Goal: Find specific page/section: Find specific page/section

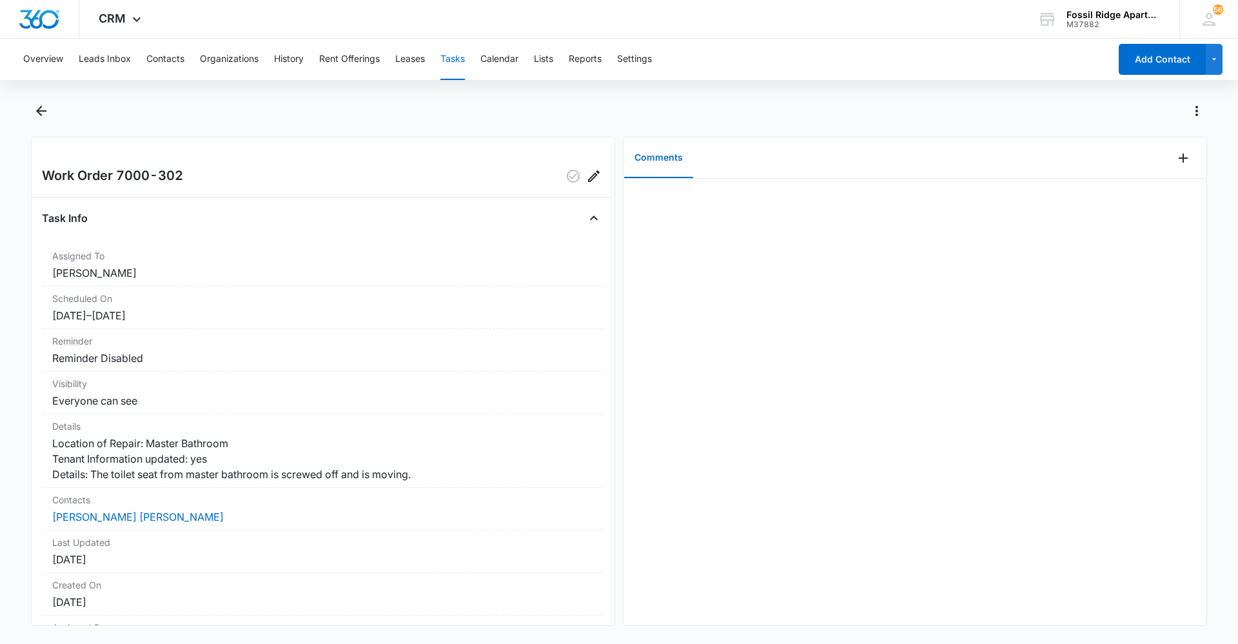
scroll to position [29, 0]
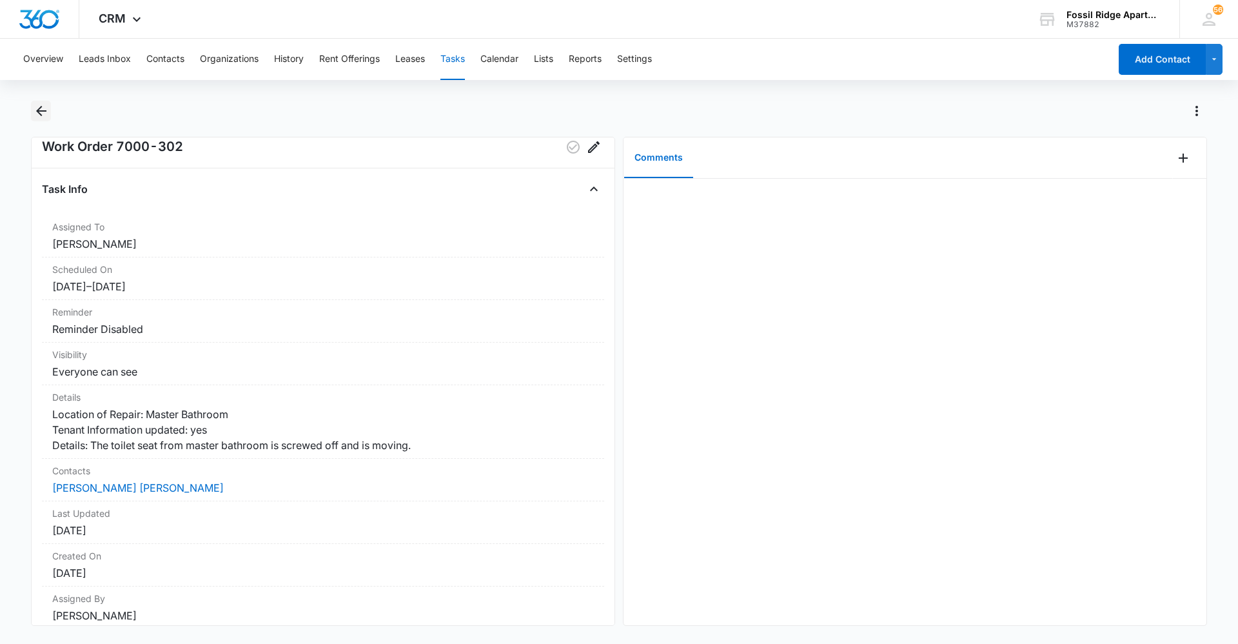
click at [36, 109] on icon "Back" at bounding box center [41, 110] width 15 height 15
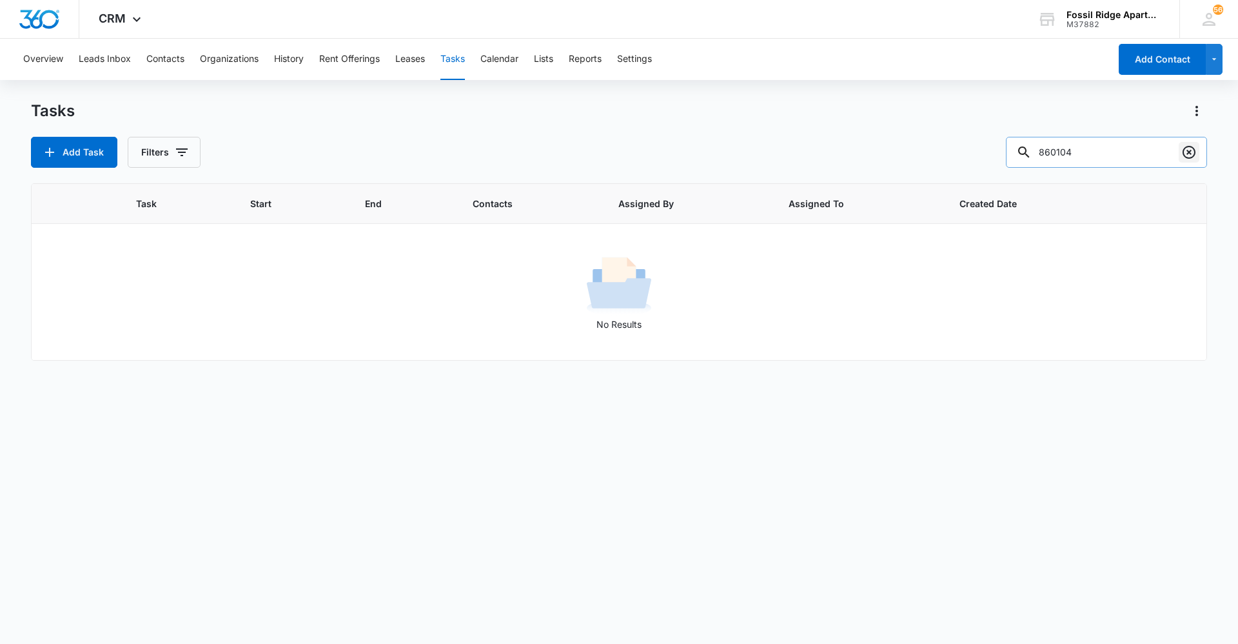
click at [1198, 157] on button "Clear" at bounding box center [1189, 152] width 21 height 21
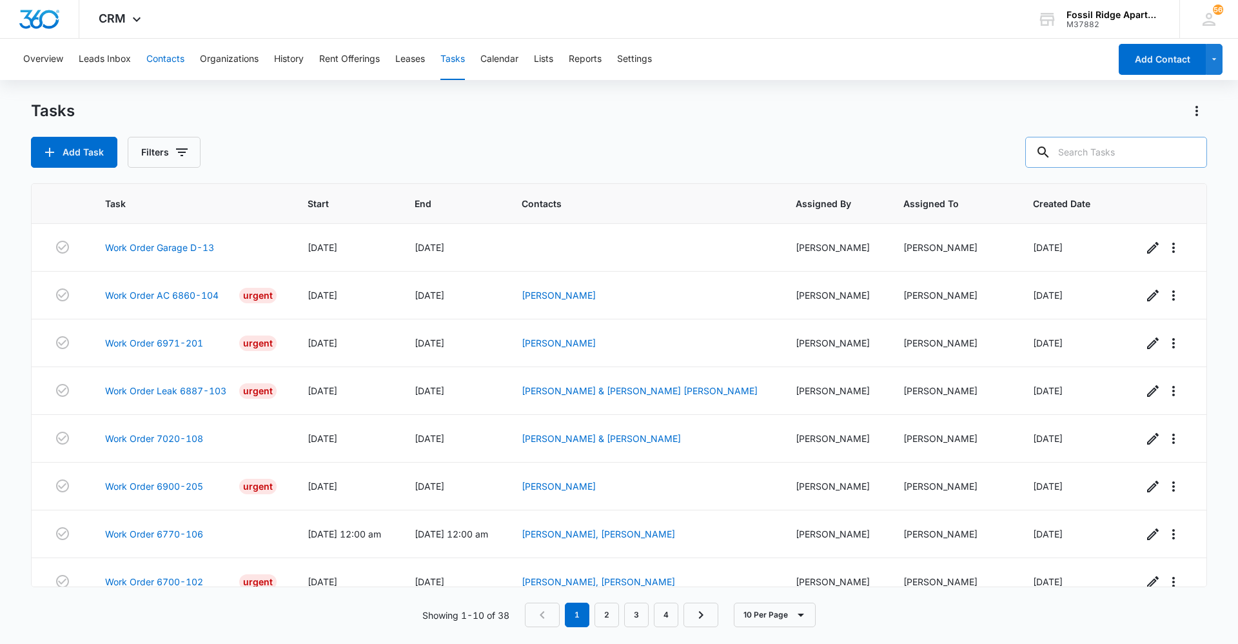
click at [157, 47] on button "Contacts" at bounding box center [165, 59] width 38 height 41
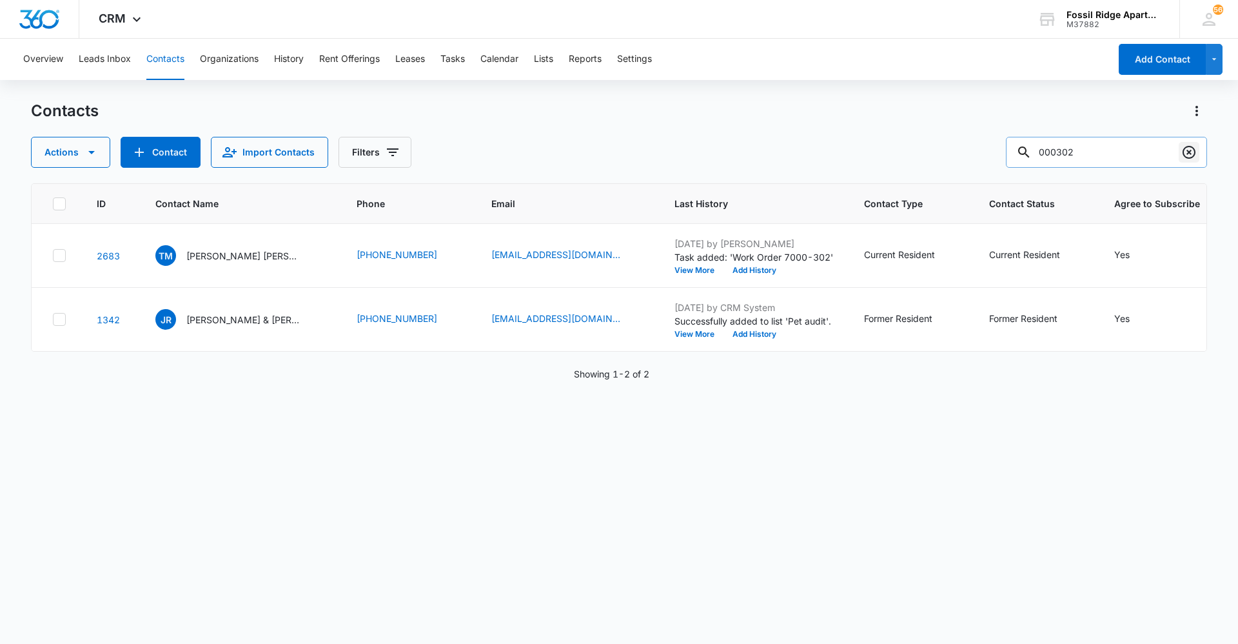
click at [1193, 154] on icon "Clear" at bounding box center [1189, 151] width 15 height 15
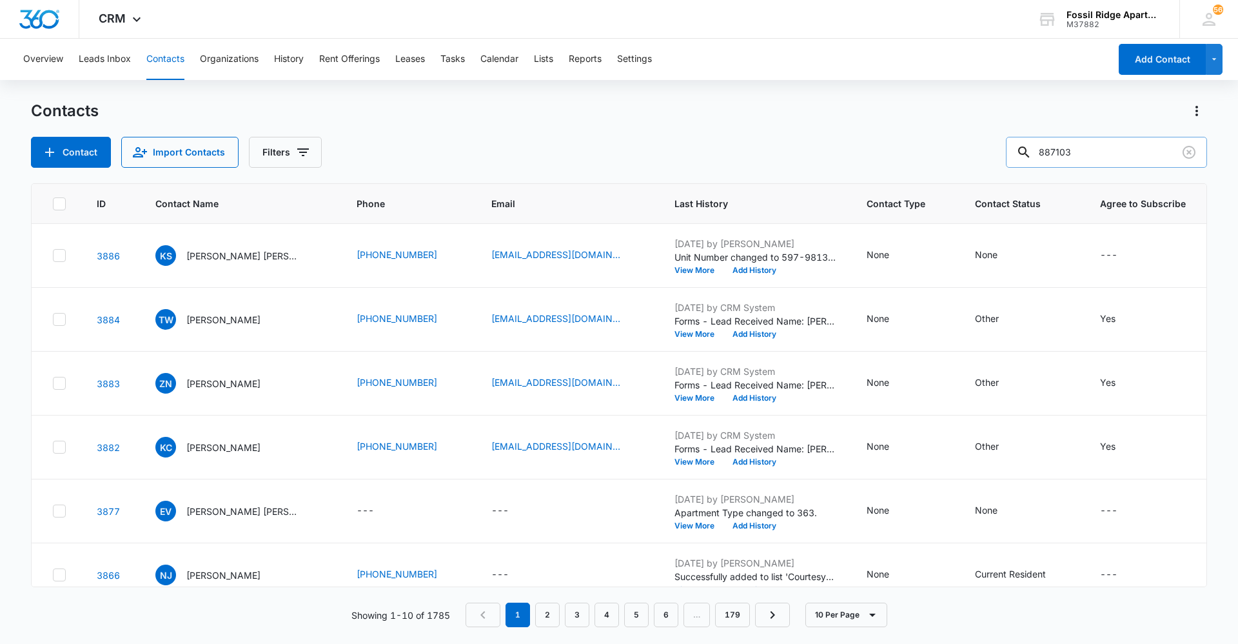
type input "887103"
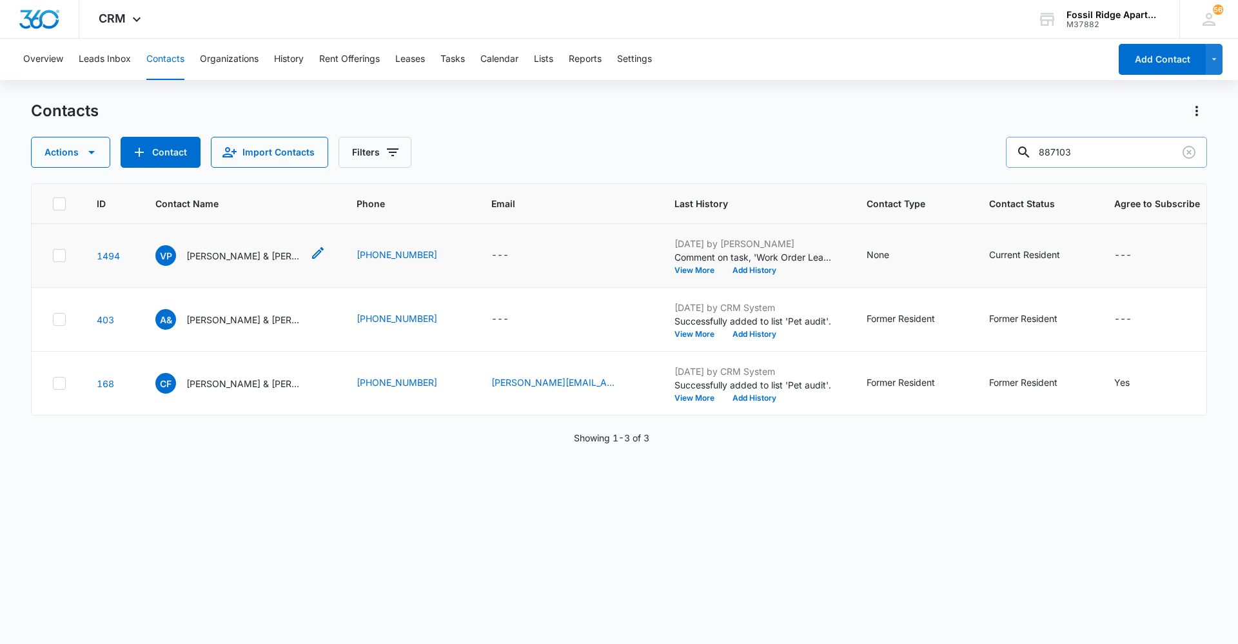
click at [243, 263] on div "VP [PERSON_NAME] & [PERSON_NAME] [PERSON_NAME]" at bounding box center [228, 255] width 147 height 21
